Goal: Complete application form

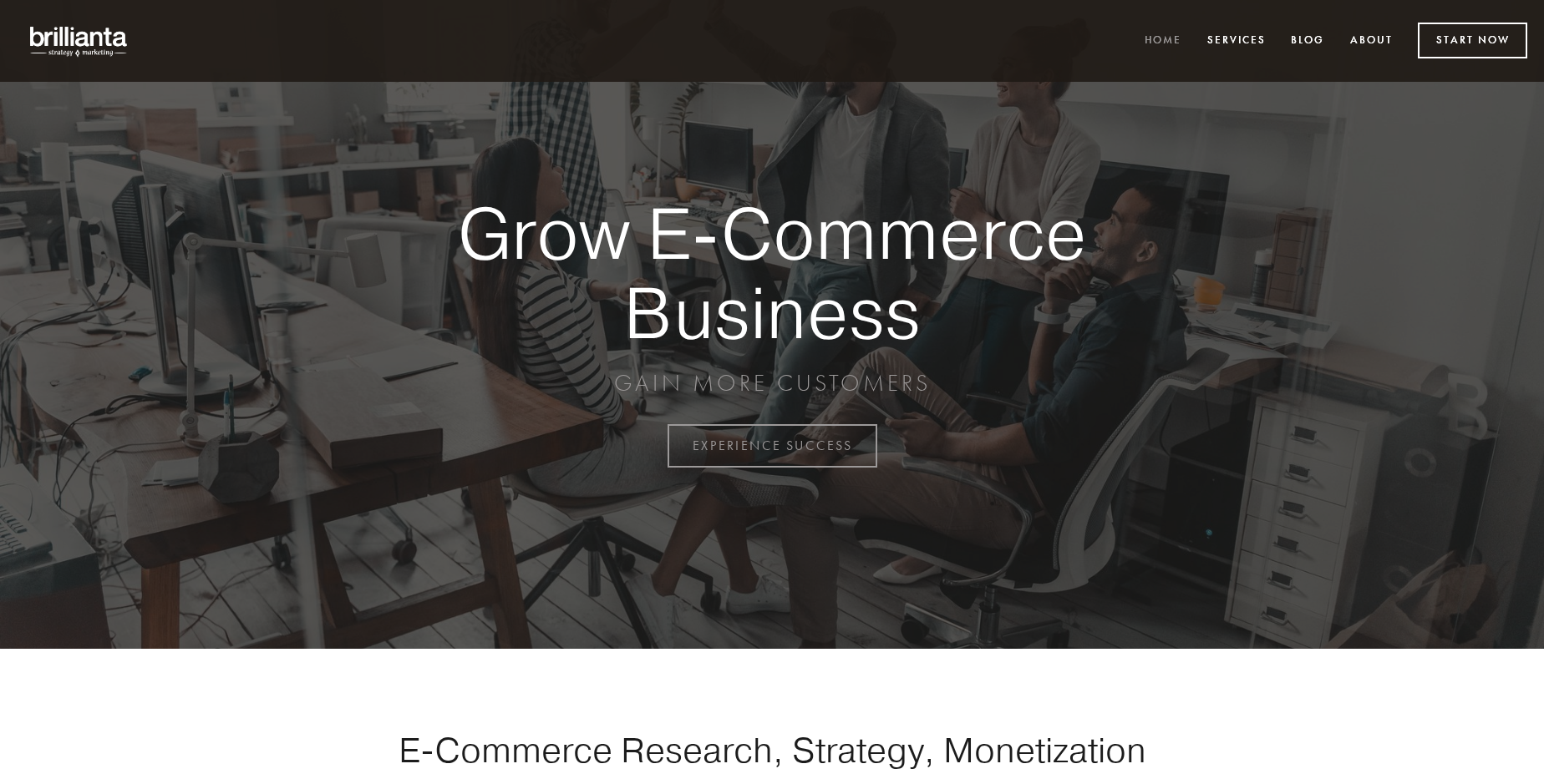
scroll to position [4378, 0]
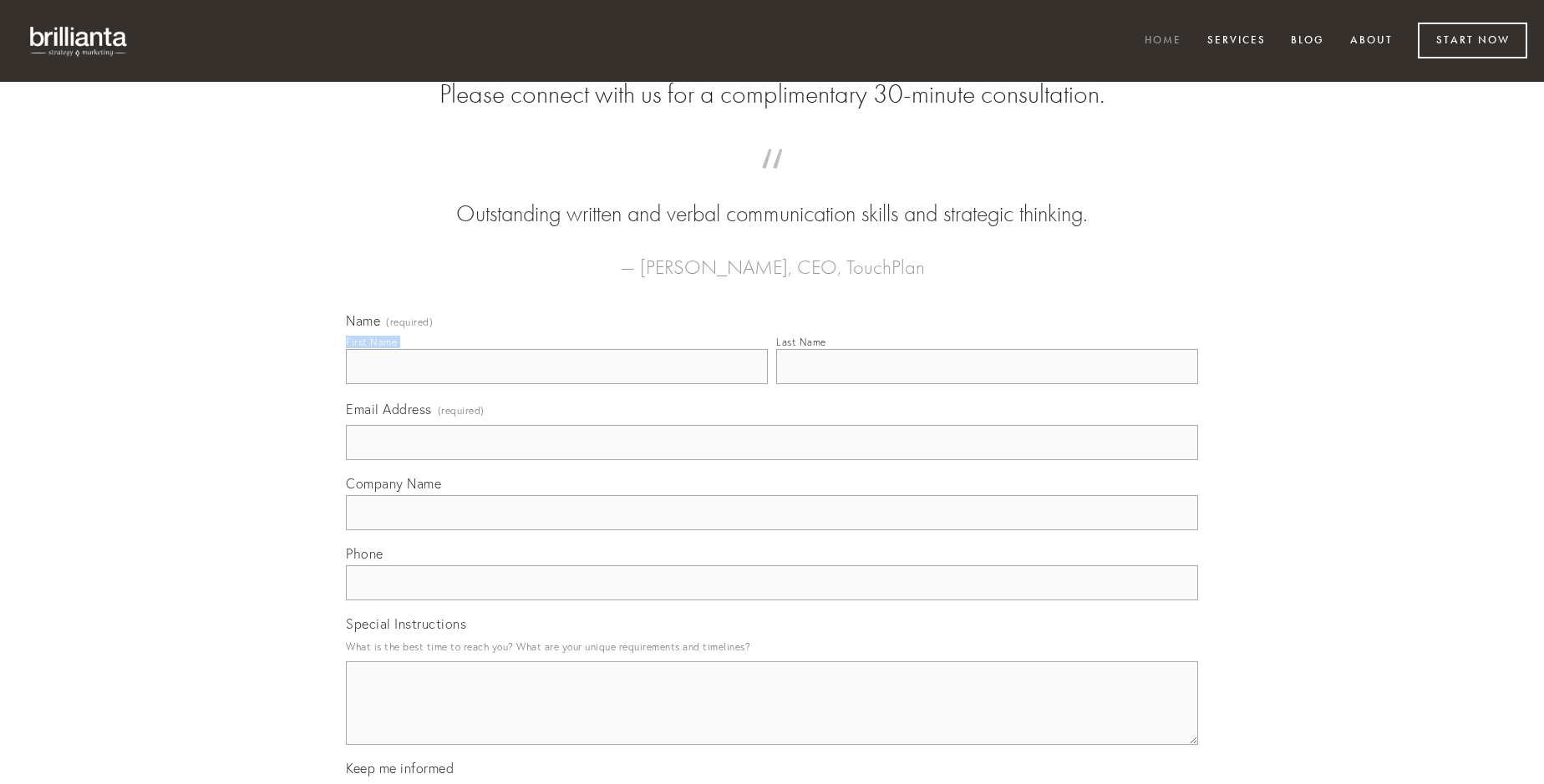
type input "[PERSON_NAME]"
click at [987, 384] on input "Last Name" at bounding box center [986, 366] width 422 height 35
type input "[PERSON_NAME]"
click at [772, 461] on input "Email Address (required)" at bounding box center [772, 442] width 852 height 35
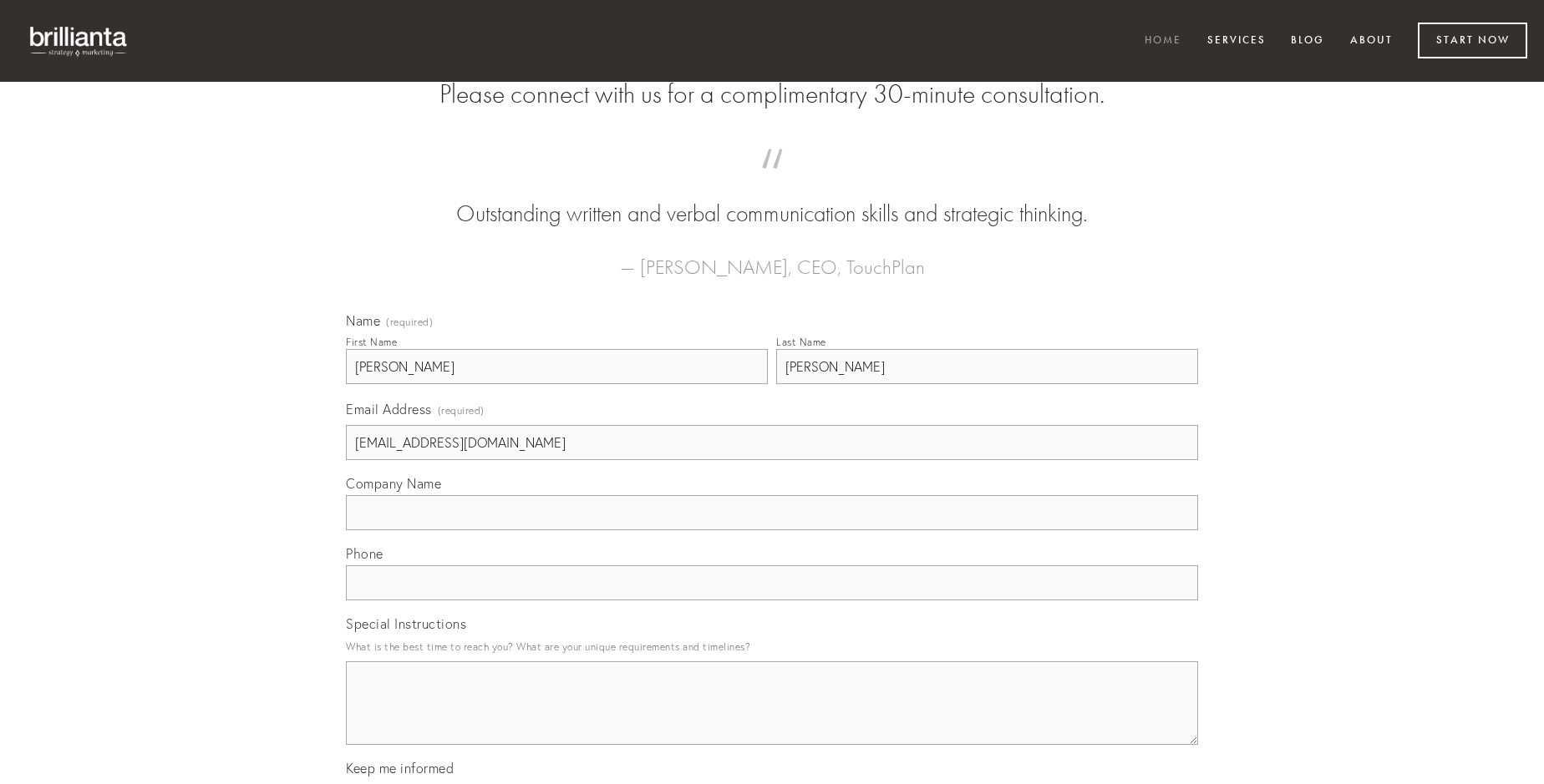
type input "[EMAIL_ADDRESS][DOMAIN_NAME]"
click at [772, 530] on input "Company Name" at bounding box center [772, 512] width 852 height 35
type input "vir"
click at [772, 600] on input "text" at bounding box center [772, 582] width 852 height 35
click at [772, 718] on textarea "Special Instructions" at bounding box center [772, 703] width 852 height 83
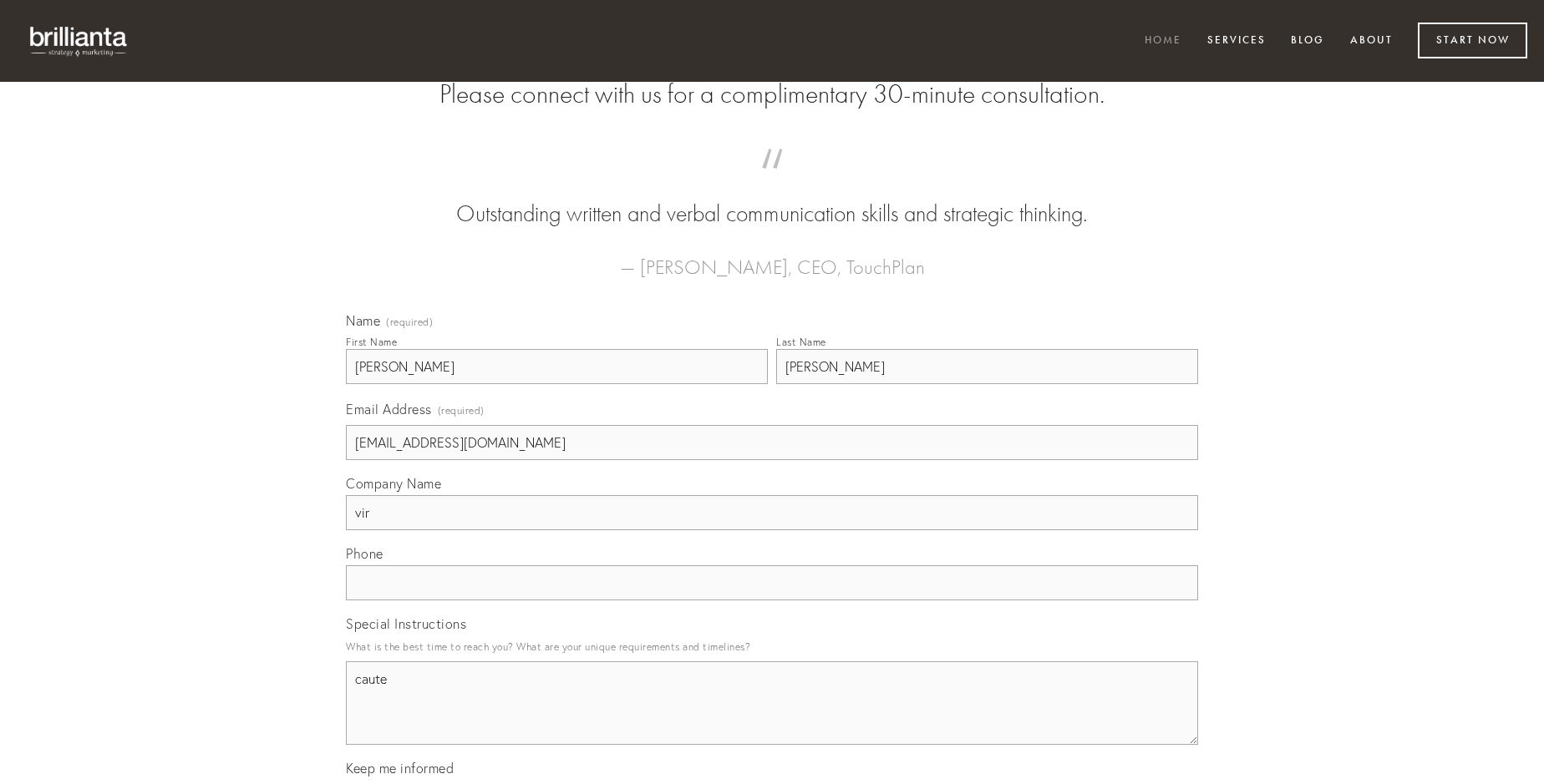
type textarea "caute"
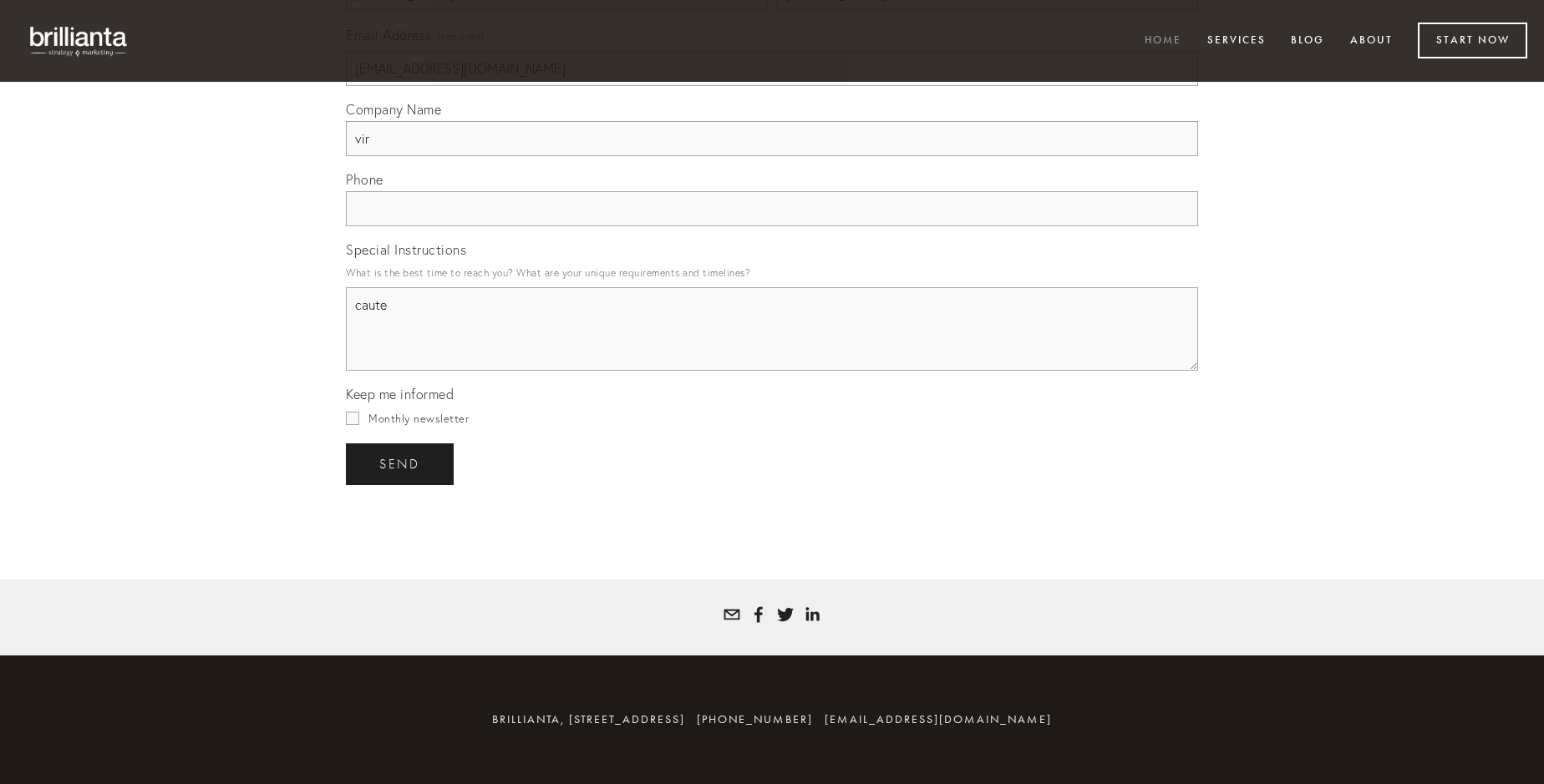
click at [401, 464] on span "send" at bounding box center [399, 465] width 41 height 15
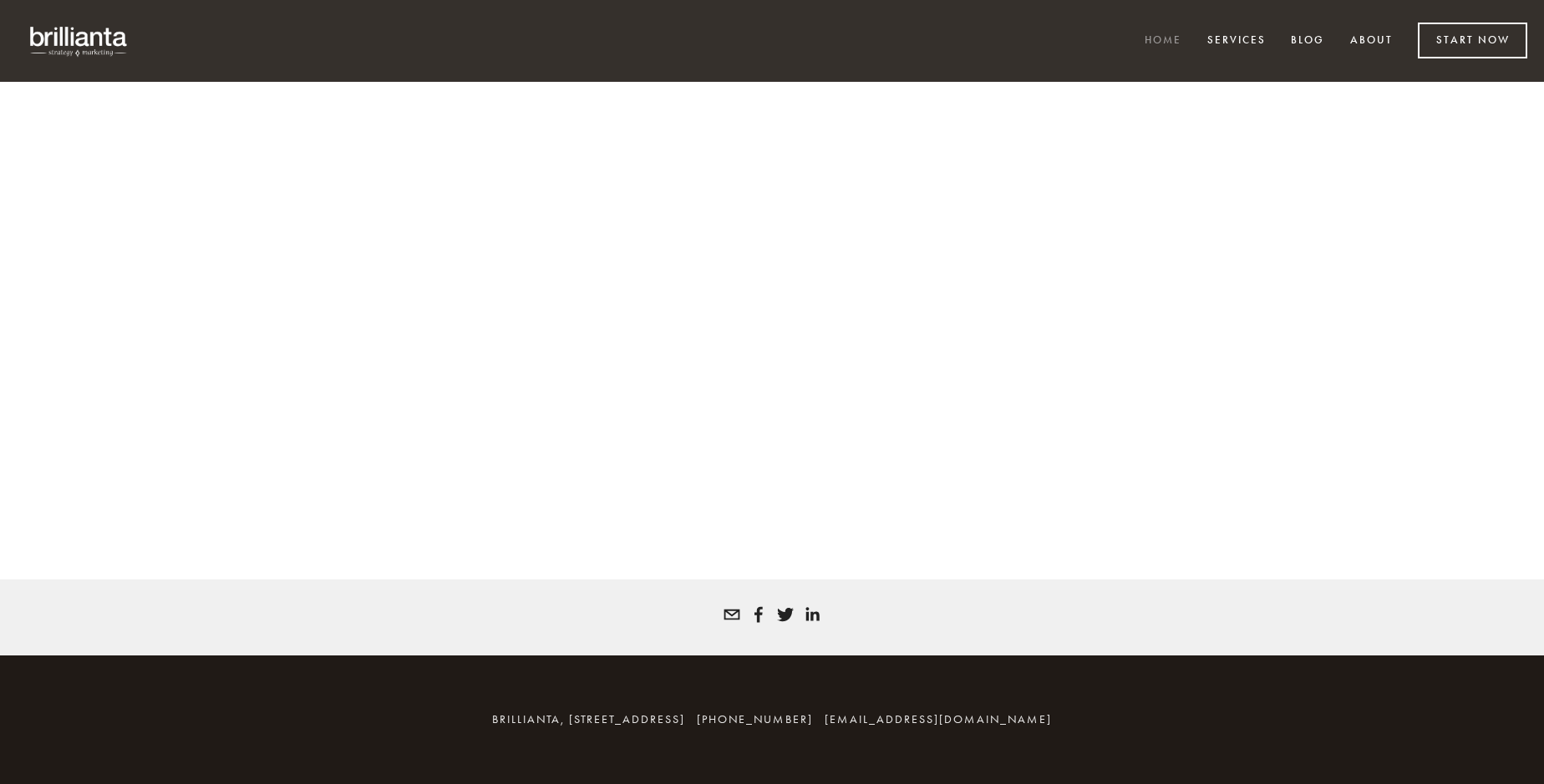
scroll to position [4356, 0]
